Goal: Information Seeking & Learning: Learn about a topic

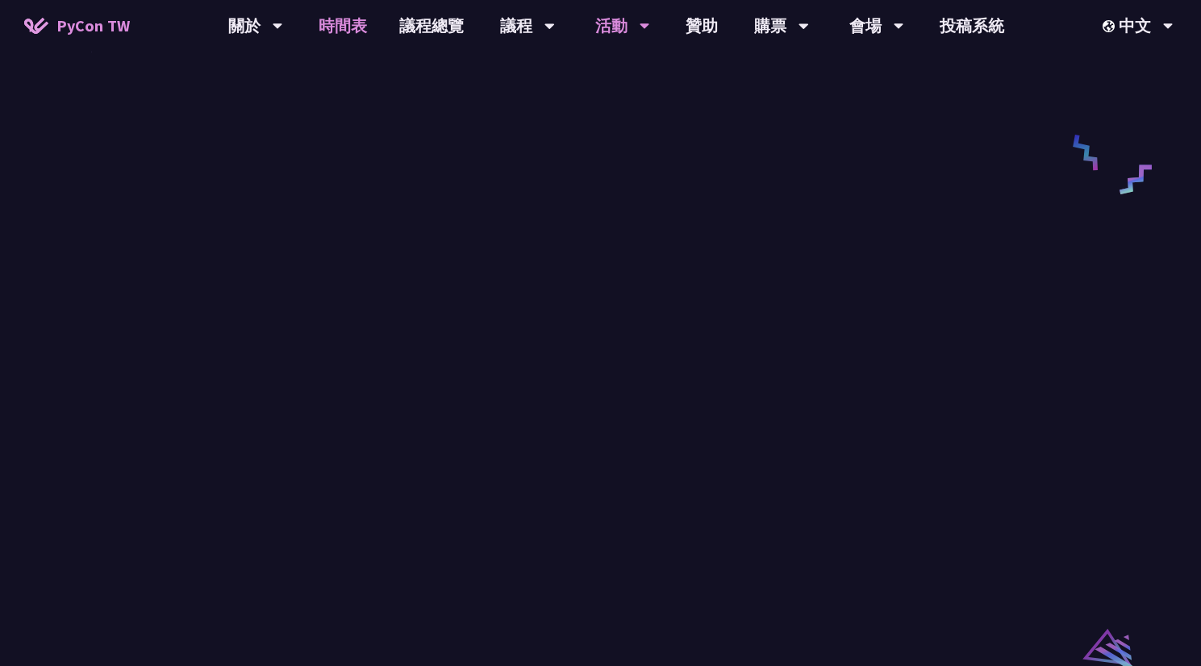
click at [353, 23] on link "時間表" at bounding box center [343, 26] width 81 height 52
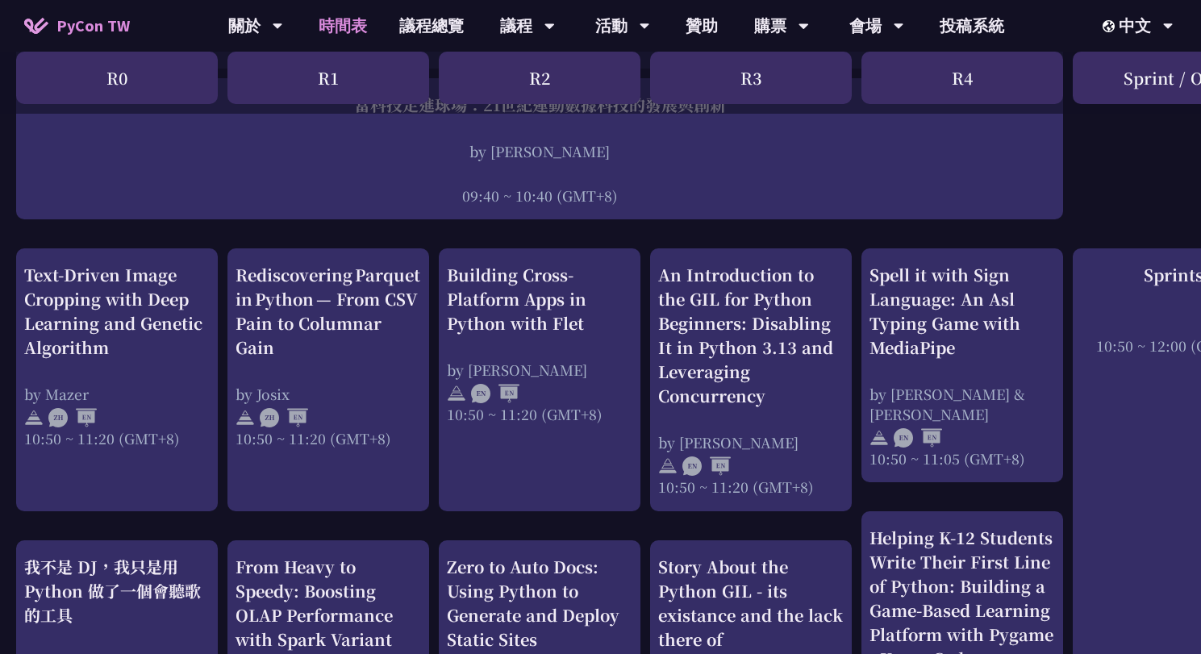
scroll to position [456, 0]
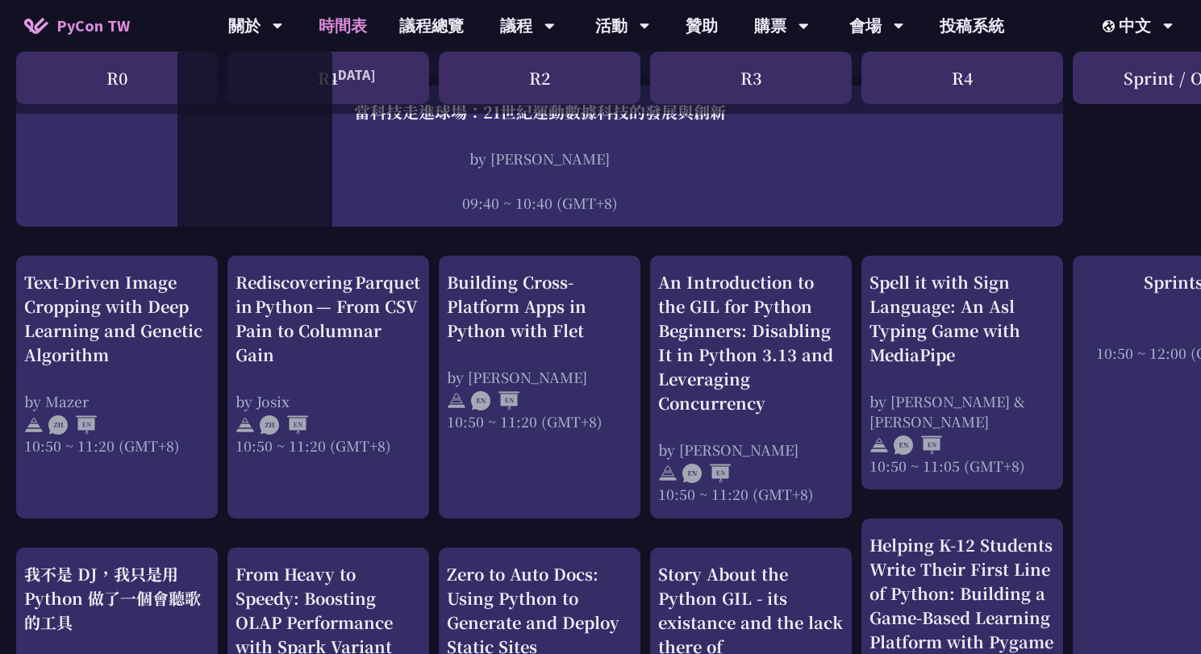
click at [92, 29] on span "PyCon TW" at bounding box center [92, 26] width 73 height 24
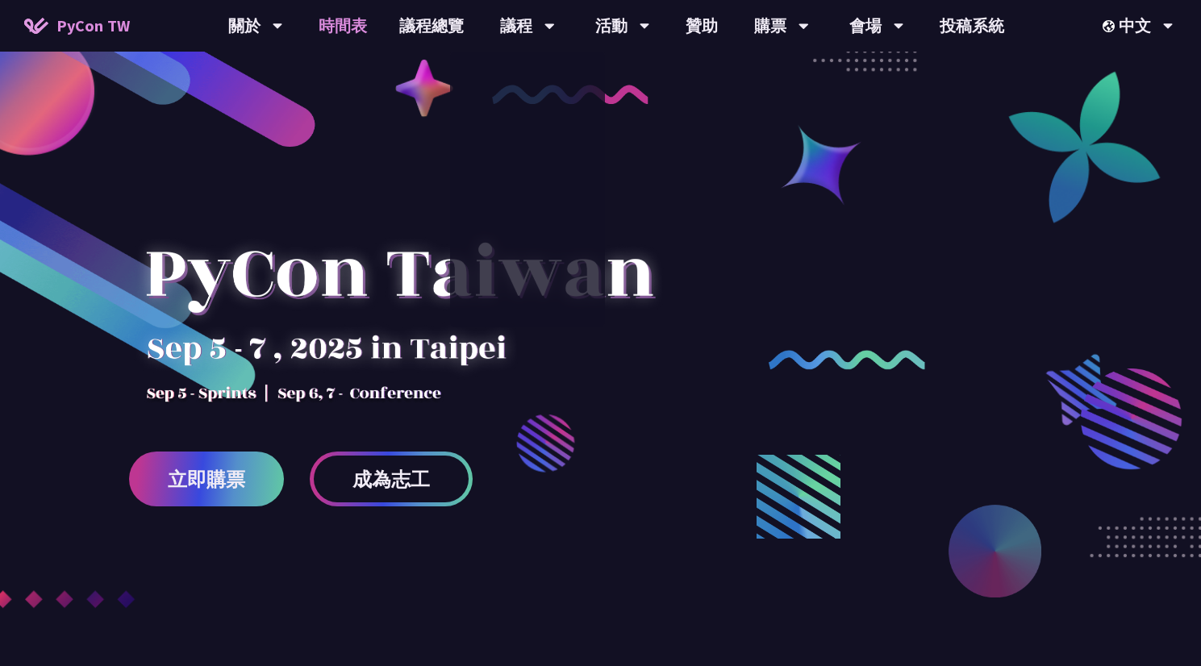
click at [348, 25] on link "時間表" at bounding box center [343, 26] width 81 height 52
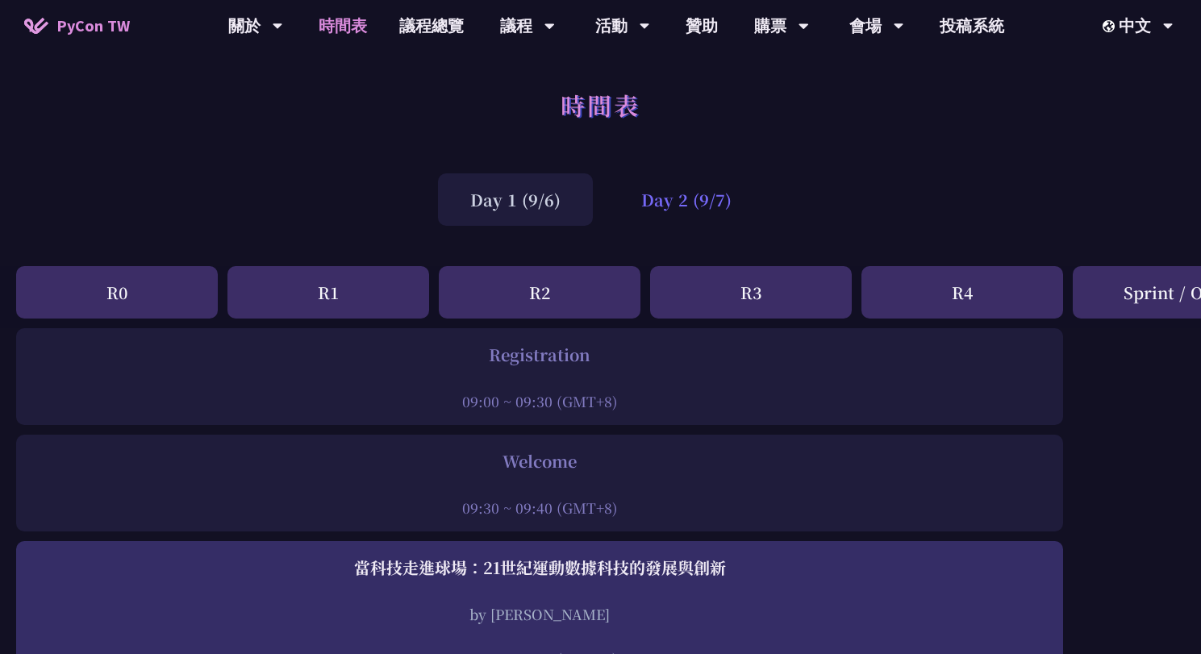
click at [697, 201] on div "Day 2 (9/7)" at bounding box center [686, 199] width 155 height 52
